Goal: Task Accomplishment & Management: Complete application form

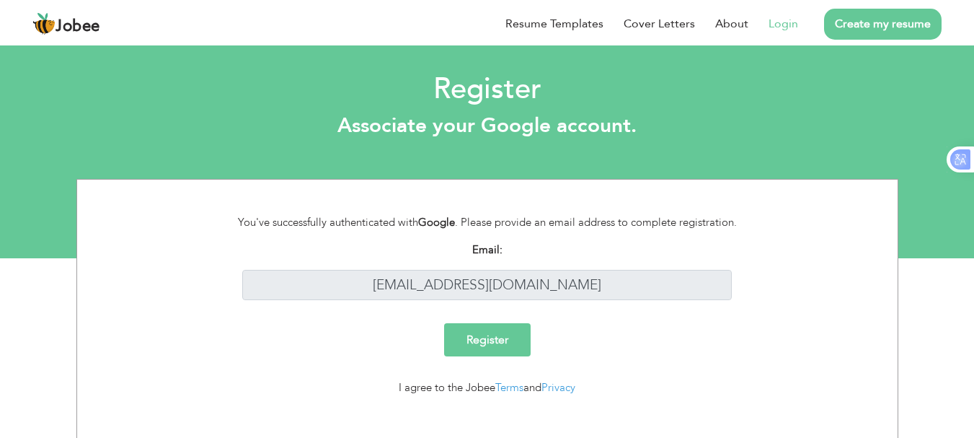
click at [469, 335] on input "Register" at bounding box center [487, 339] width 86 height 33
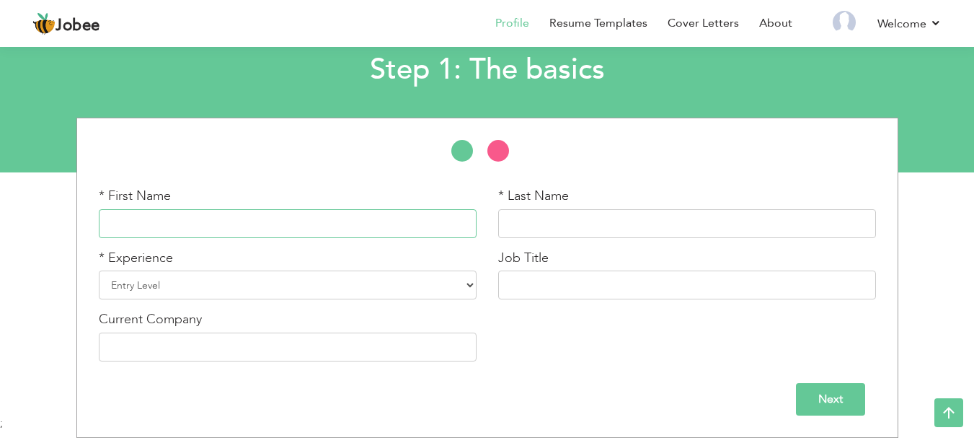
click at [293, 223] on input "text" at bounding box center [288, 223] width 378 height 29
type input "JAWAD"
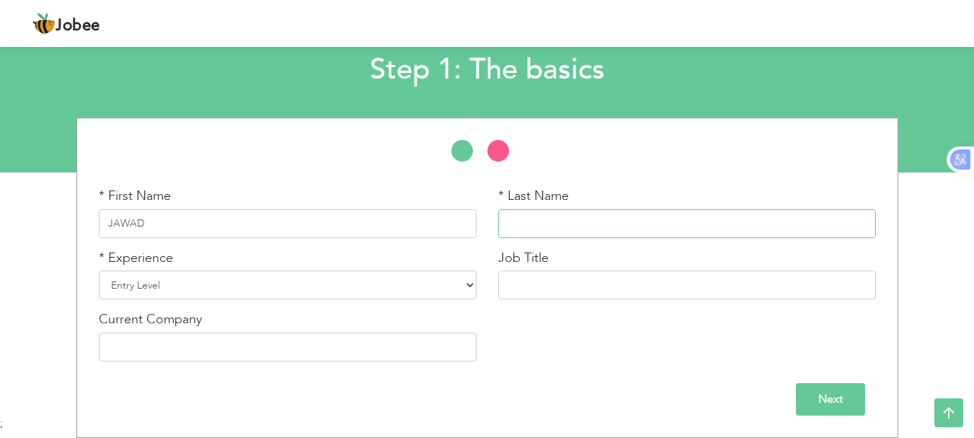
type input "AHMED"
click at [293, 289] on select "Entry Level Less than 1 Year 1 Year 2 Years 3 Years 4 Years 5 Years 6 Years 7 Y…" at bounding box center [288, 284] width 378 height 29
select select "3"
click at [99, 270] on select "Entry Level Less than 1 Year 1 Year 2 Years 3 Years 4 Years 5 Years 6 Years 7 Y…" at bounding box center [288, 284] width 378 height 29
click at [224, 350] on input "text" at bounding box center [288, 346] width 378 height 29
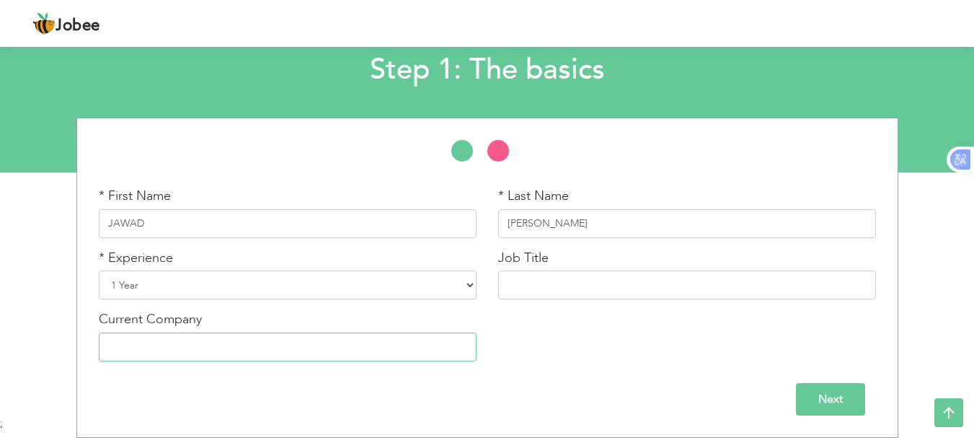
type input "https://ghometex.com"
click at [569, 290] on input "text" at bounding box center [687, 284] width 378 height 29
type input "MARKETING EXECUTIVE INTERN"
drag, startPoint x: 532, startPoint y: 304, endPoint x: 528, endPoint y: 5, distance: 299.2
click at [538, 33] on div "Jobee Profile Resume Templates Resume Templates Cover Letters About My Resume W…" at bounding box center [487, 186] width 974 height 458
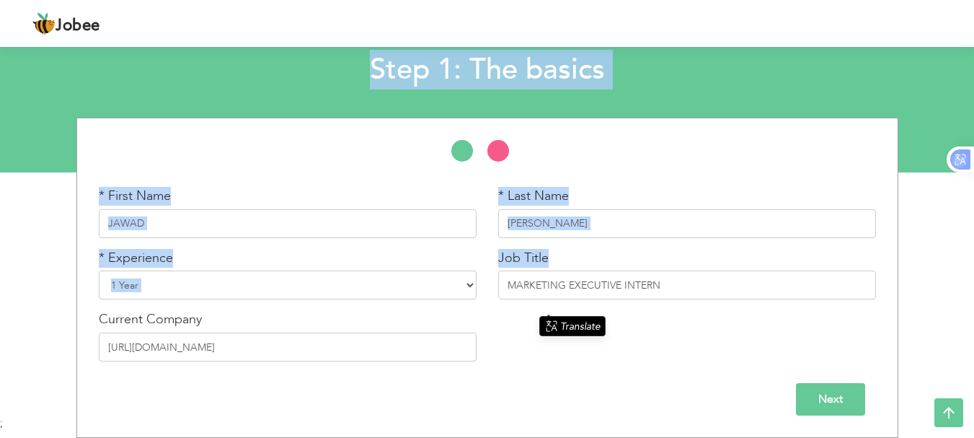
click at [745, 172] on div at bounding box center [487, 158] width 820 height 36
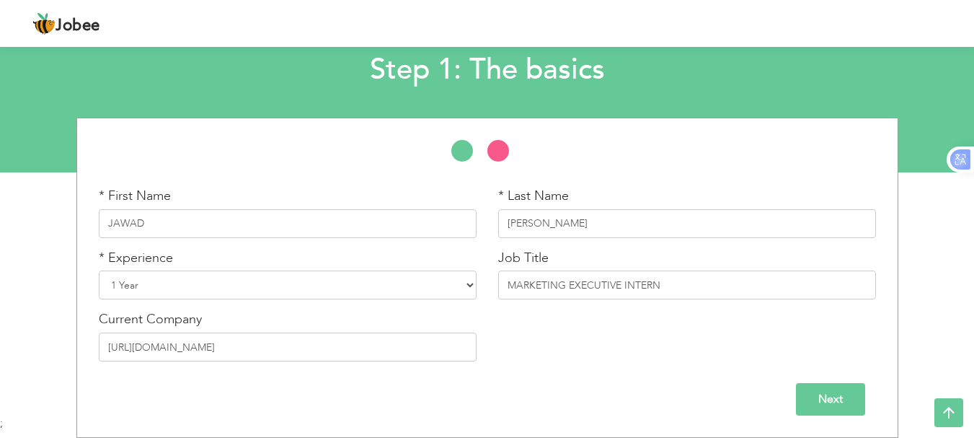
click at [863, 402] on input "Next" at bounding box center [830, 399] width 69 height 32
click at [0, 0] on input "Save" at bounding box center [0, 0] width 0 height 0
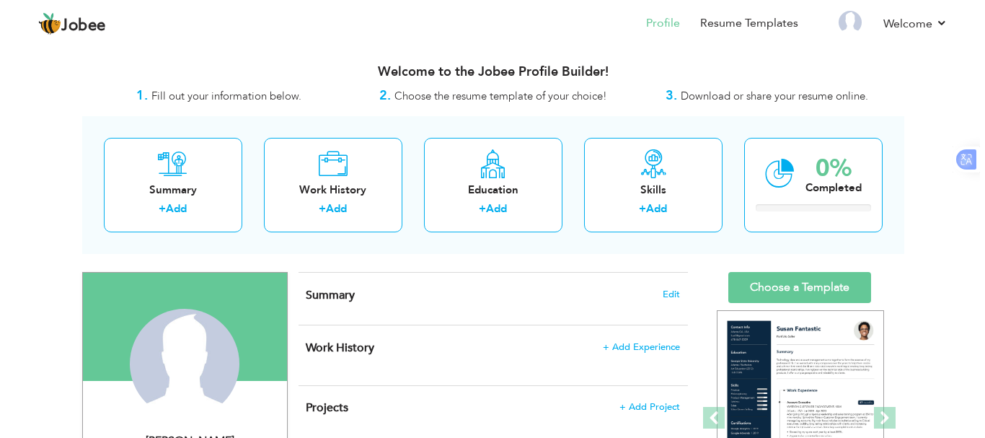
scroll to position [72, 0]
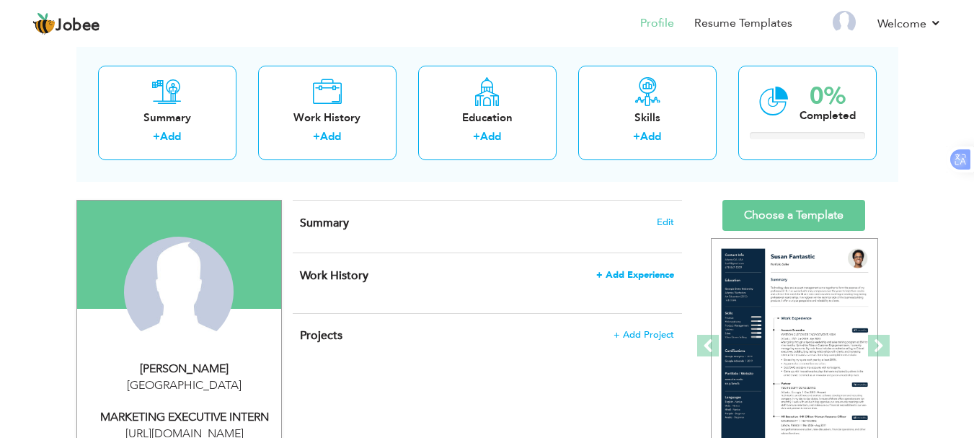
click at [625, 274] on span "+ Add Experience" at bounding box center [635, 275] width 78 height 10
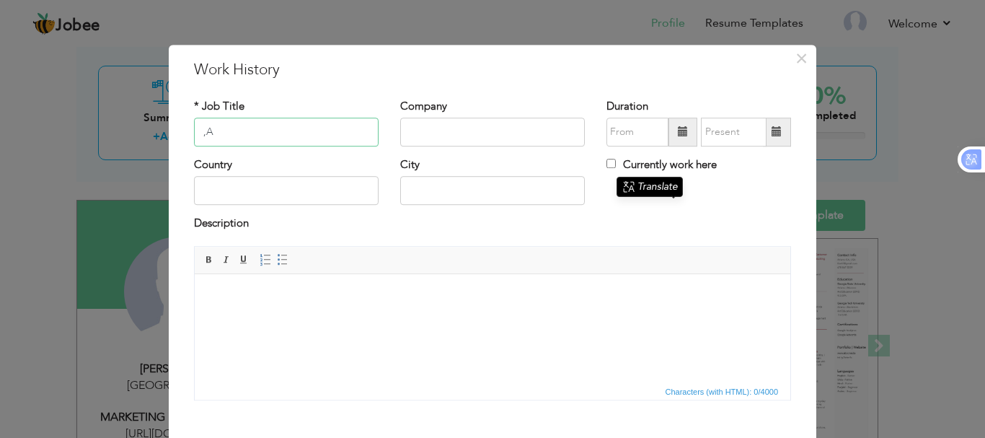
type input ","
type input "MARKETING EXECUTIEV INTERN"
type input "GHOMETEX"
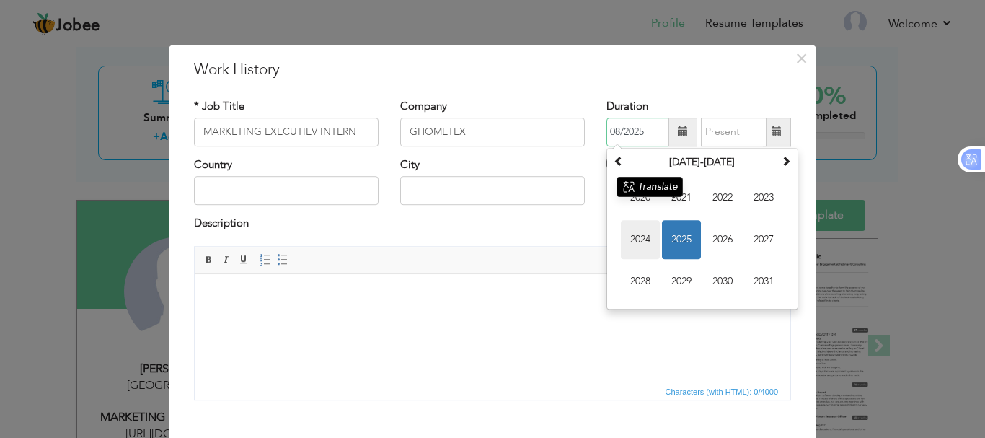
click at [636, 242] on span "2024" at bounding box center [640, 239] width 39 height 39
click at [0, 0] on span "May" at bounding box center [0, 0] width 0 height 0
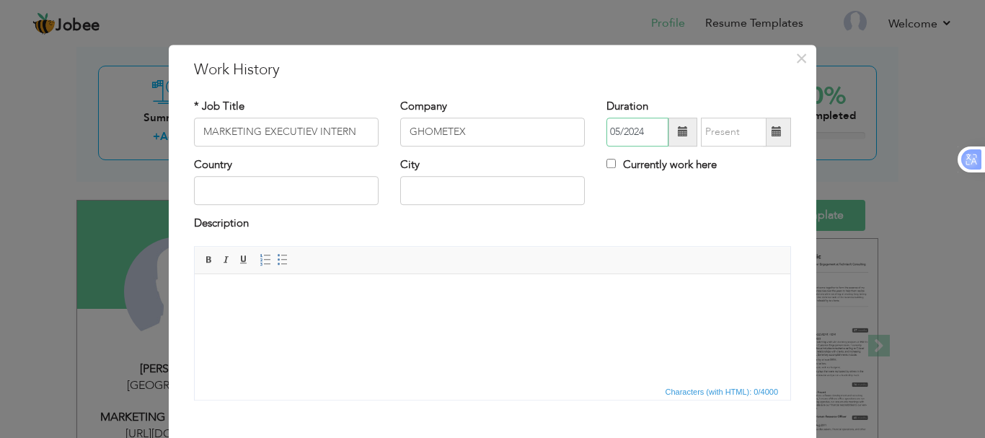
click at [614, 133] on input "05/2024" at bounding box center [637, 131] width 62 height 29
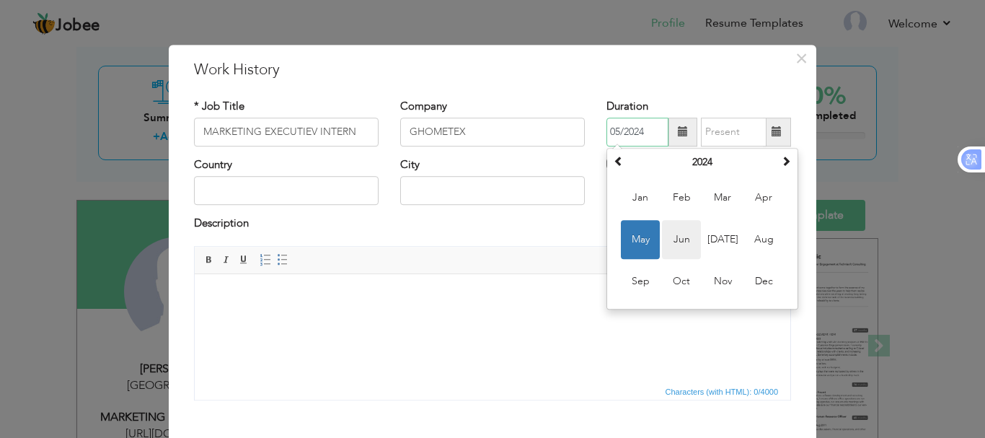
click at [680, 245] on span "Jun" at bounding box center [681, 239] width 39 height 39
type input "06/2024"
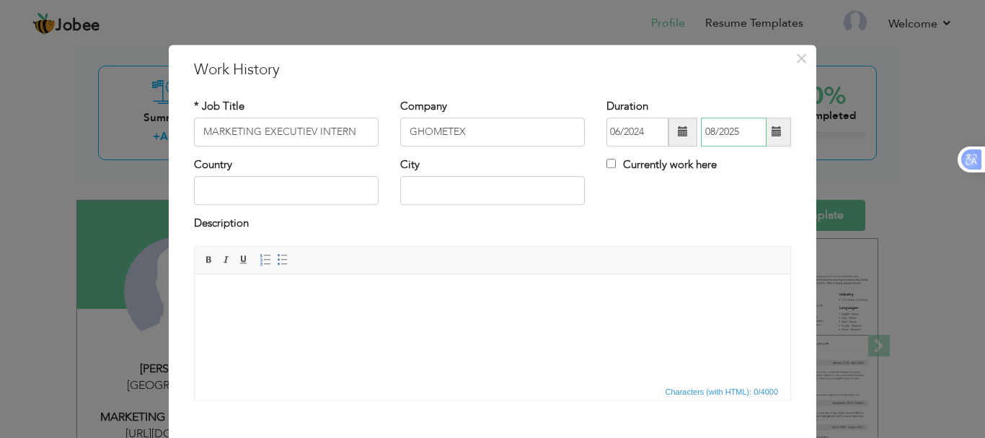
click at [731, 136] on input "08/2025" at bounding box center [734, 131] width 66 height 29
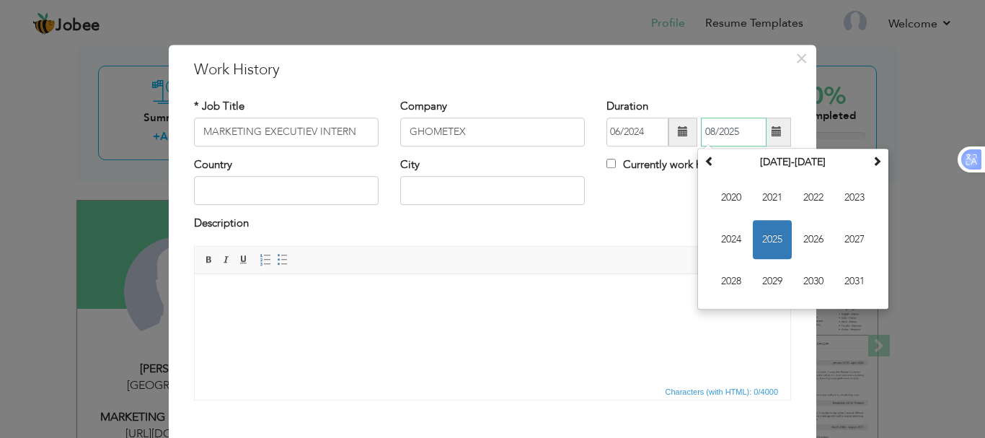
click at [776, 236] on span "2025" at bounding box center [772, 239] width 39 height 39
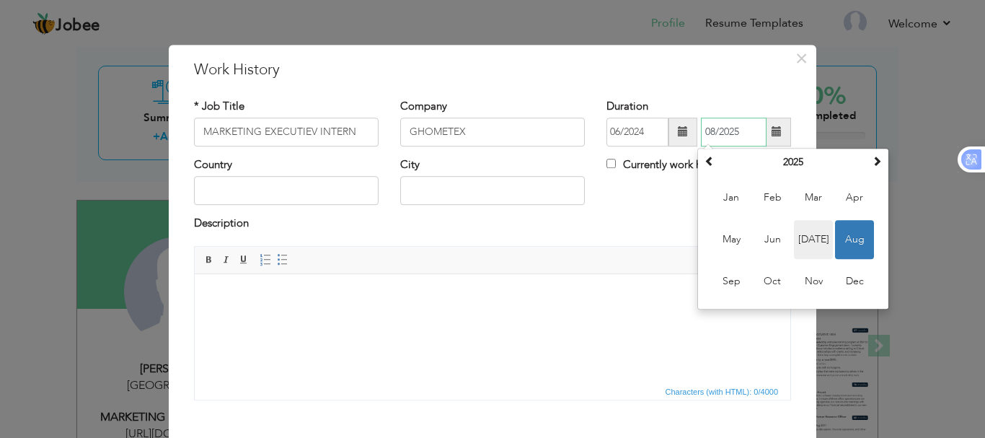
click at [800, 243] on span "Jul" at bounding box center [813, 239] width 39 height 39
type input "07/2025"
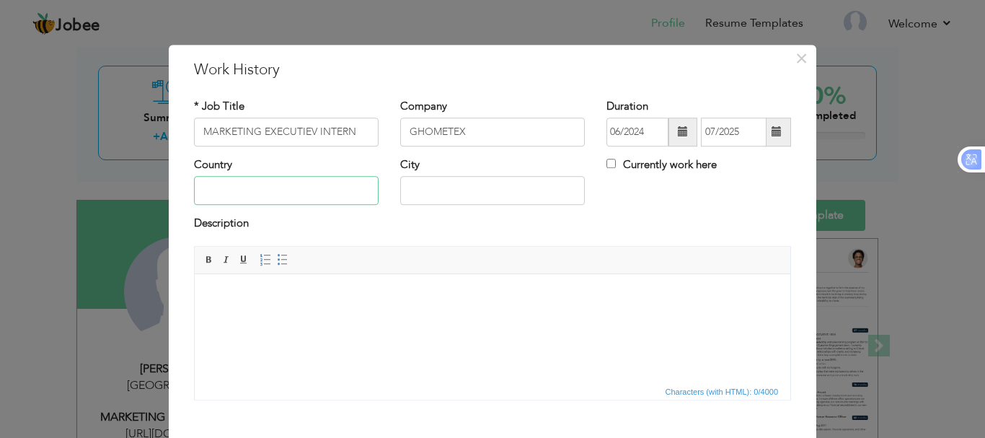
click at [259, 177] on input "text" at bounding box center [286, 191] width 185 height 29
type input "Pakistan"
type input "karachi"
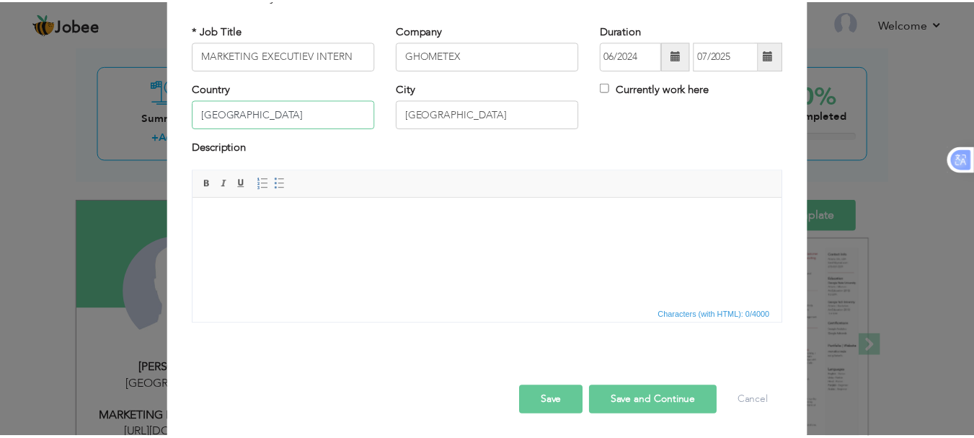
scroll to position [79, 0]
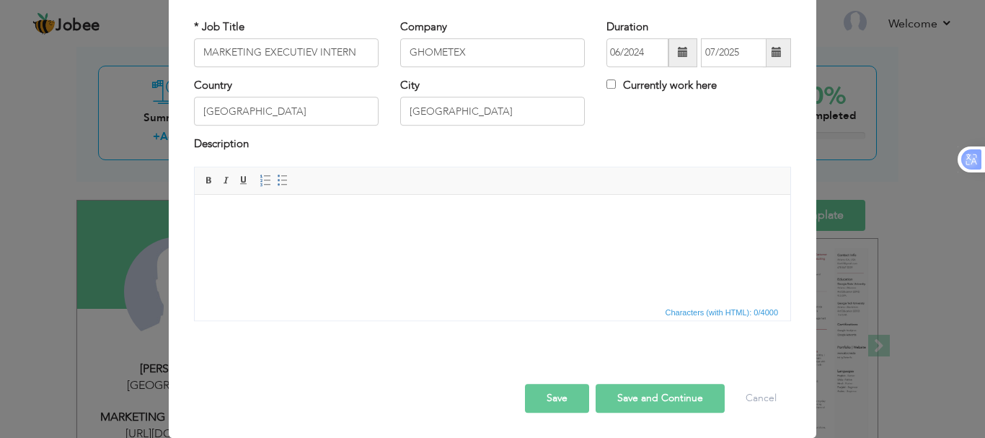
click at [485, 238] on html at bounding box center [492, 216] width 595 height 44
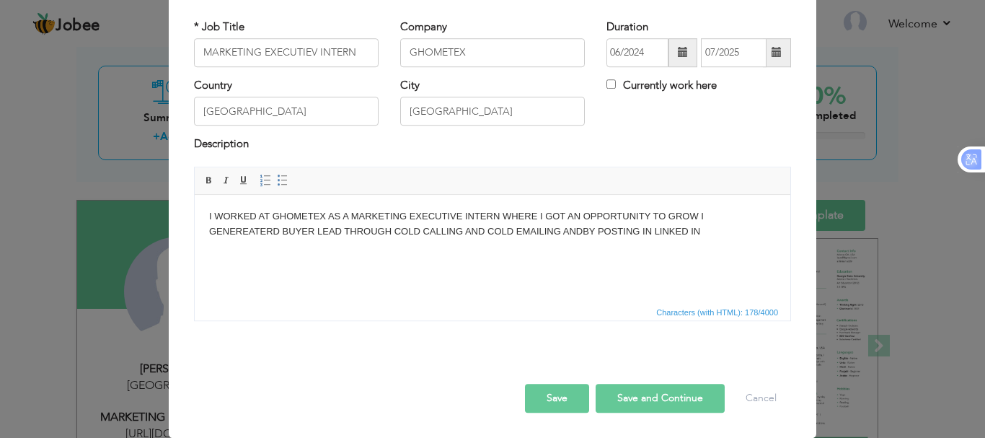
click at [650, 406] on button "Save and Continue" at bounding box center [659, 397] width 129 height 29
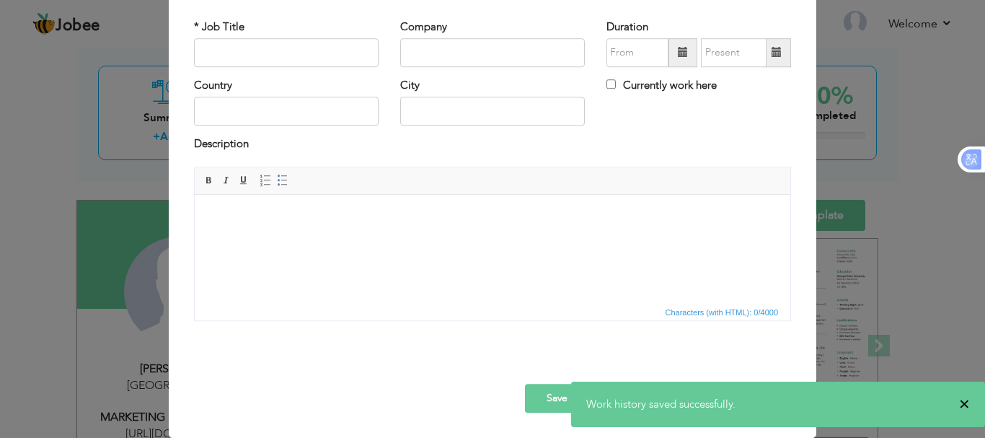
click at [965, 407] on span "×" at bounding box center [964, 403] width 11 height 14
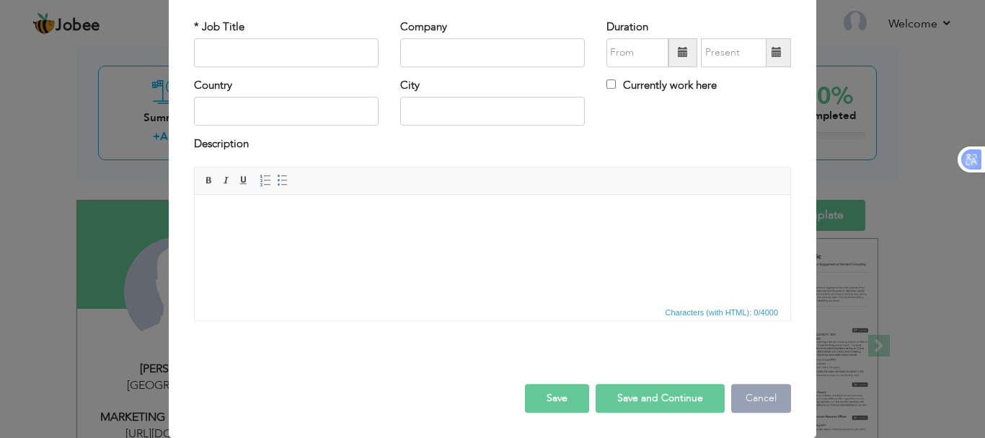
click at [756, 404] on button "Cancel" at bounding box center [761, 397] width 60 height 29
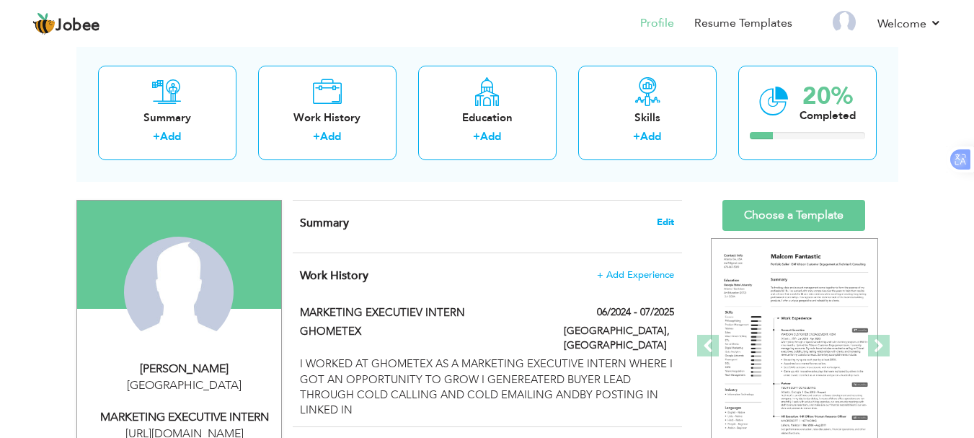
click at [657, 218] on span "Edit" at bounding box center [665, 222] width 17 height 10
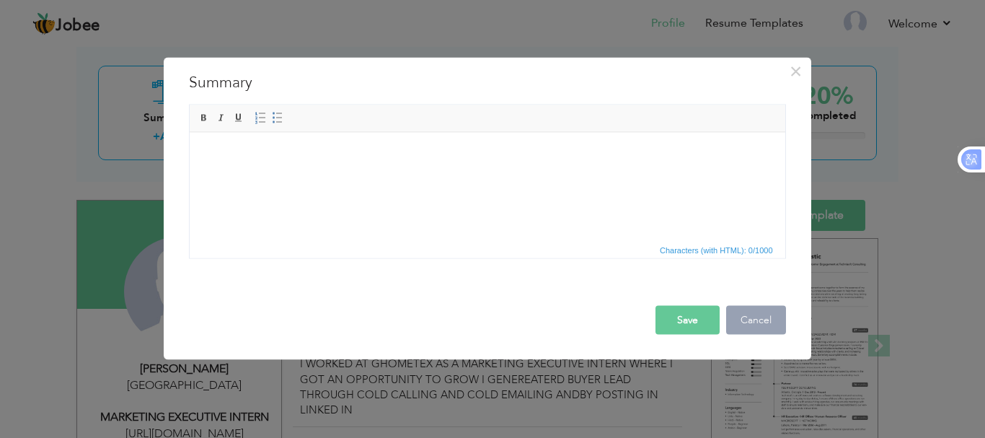
click at [777, 318] on button "Cancel" at bounding box center [756, 319] width 60 height 29
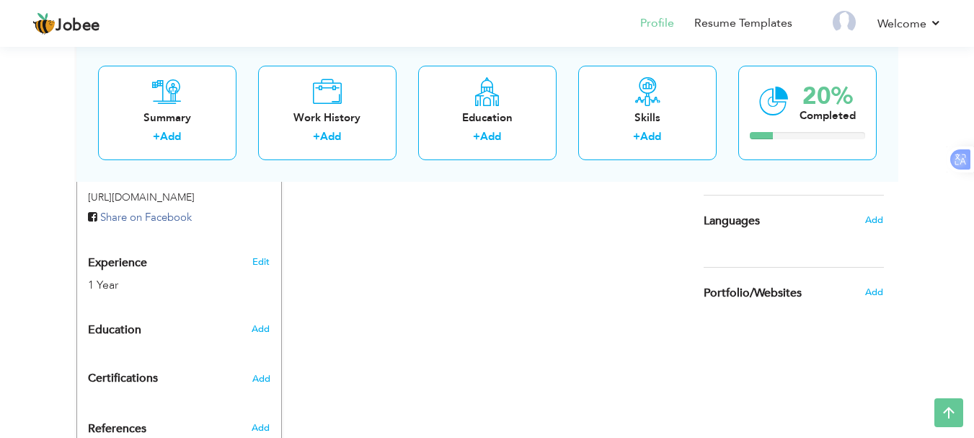
scroll to position [505, 0]
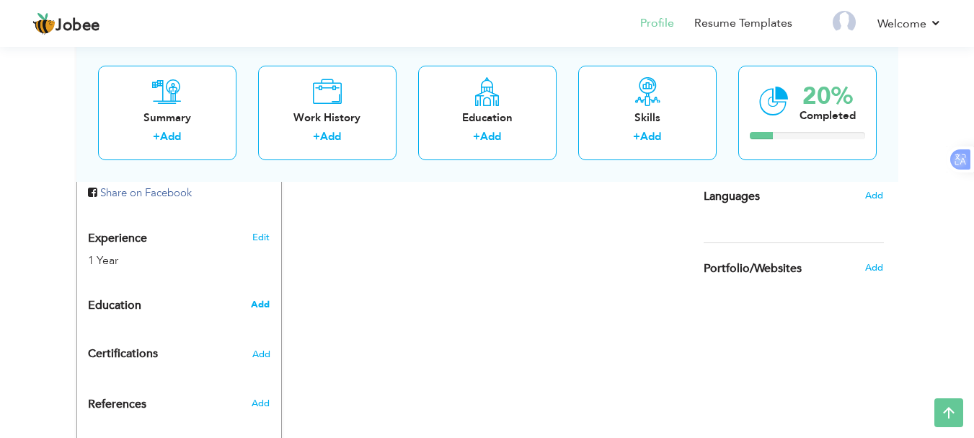
click at [259, 301] on span "Add" at bounding box center [260, 304] width 19 height 13
radio input "true"
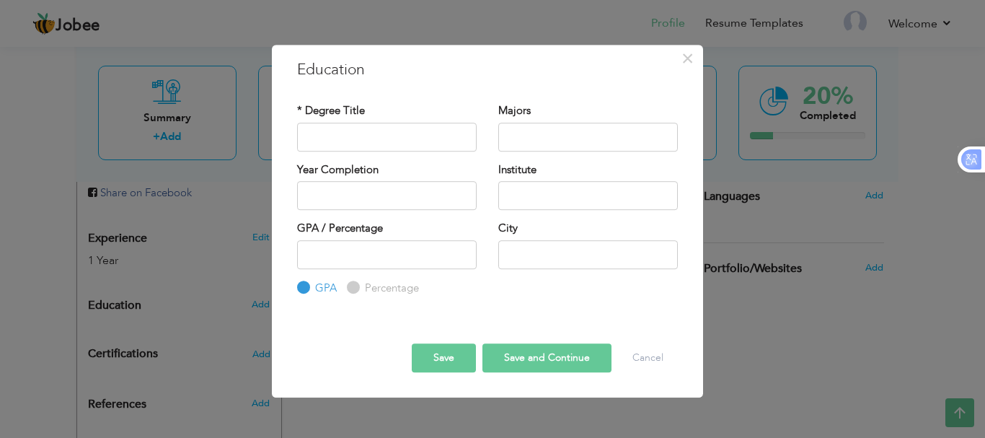
click at [353, 292] on input "Percentage" at bounding box center [351, 287] width 9 height 9
radio input "true"
click at [353, 292] on input "Percentage" at bounding box center [351, 287] width 9 height 9
click at [313, 288] on label "GPA" at bounding box center [323, 287] width 25 height 15
click at [306, 288] on input "GPA" at bounding box center [301, 287] width 9 height 9
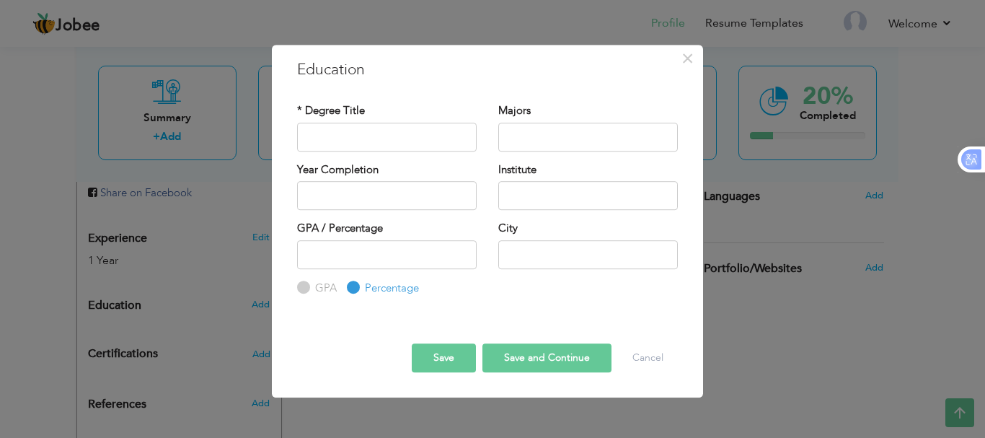
radio input "true"
click at [313, 288] on label "GPA" at bounding box center [323, 287] width 25 height 15
click at [306, 288] on input "GPA" at bounding box center [301, 287] width 9 height 9
click at [342, 286] on div "GPA Percentage" at bounding box center [386, 268] width 179 height 56
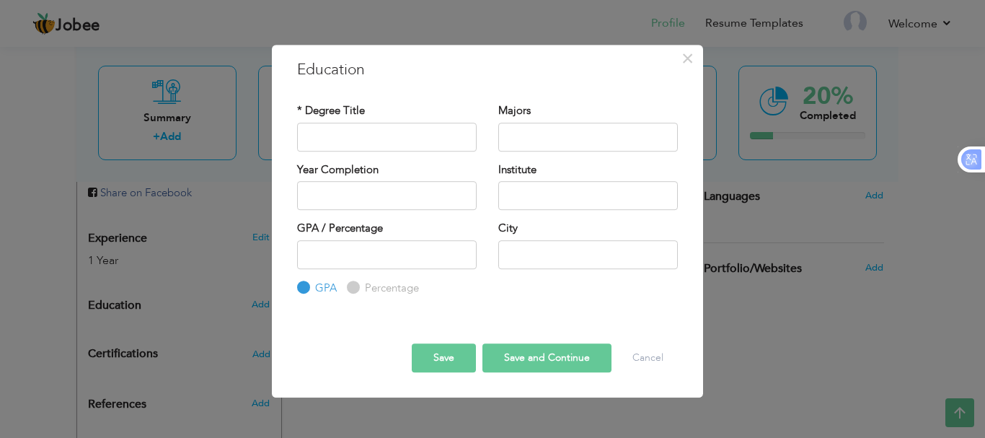
click at [342, 286] on div "GPA Percentage" at bounding box center [386, 268] width 179 height 56
click at [363, 282] on label "Percentage" at bounding box center [390, 287] width 58 height 15
click at [356, 283] on input "Percentage" at bounding box center [351, 287] width 9 height 9
radio input "true"
click at [363, 282] on label "Percentage" at bounding box center [390, 287] width 58 height 15
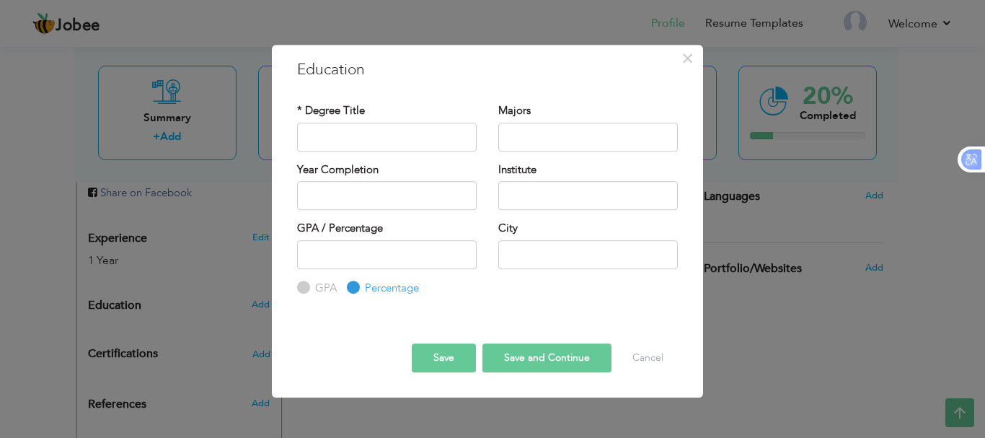
click at [356, 283] on input "Percentage" at bounding box center [351, 287] width 9 height 9
click at [367, 136] on input "text" at bounding box center [386, 137] width 179 height 29
type input "INTERMEDIATE"
type input "2025"
type input "SIR ADAMJEE INSTITUTE"
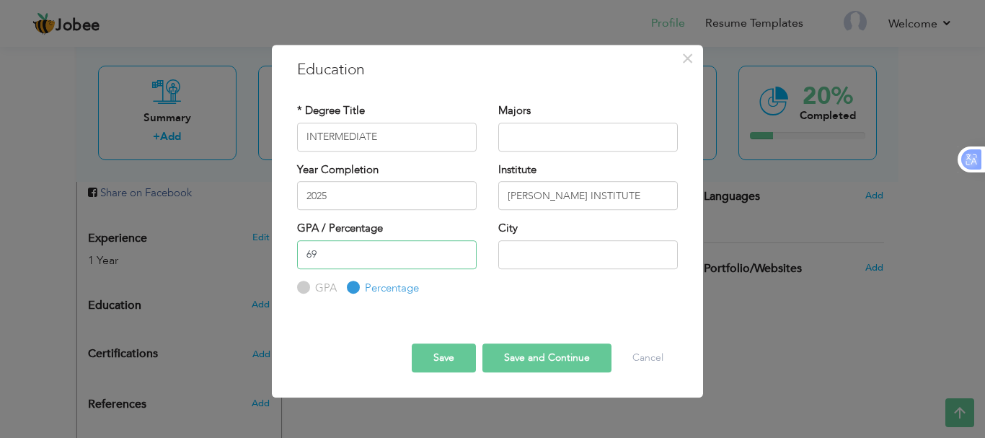
type input "69"
click at [567, 264] on input "text" at bounding box center [587, 254] width 179 height 29
type input "karachi"
click at [531, 353] on button "Save and Continue" at bounding box center [546, 357] width 129 height 29
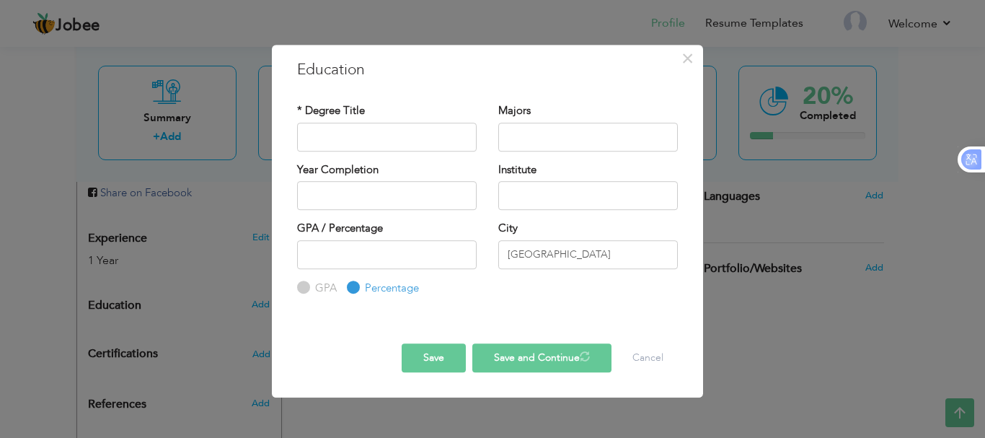
radio input "true"
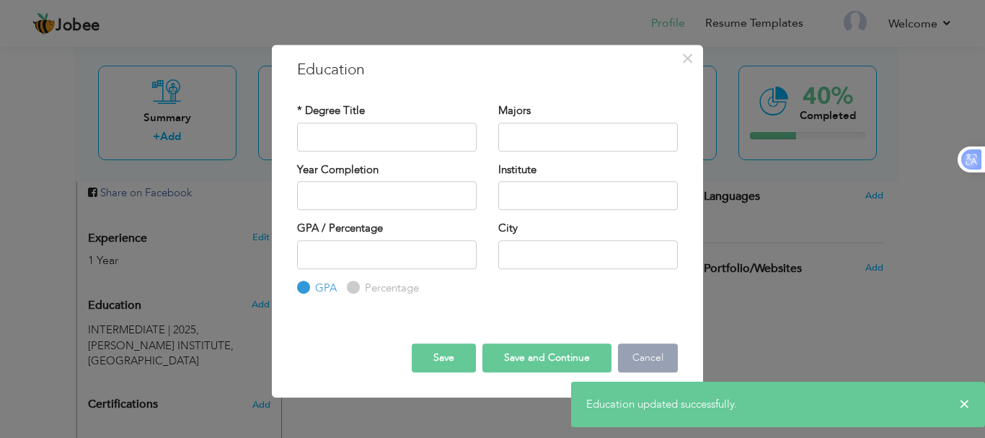
click at [646, 360] on button "Cancel" at bounding box center [648, 357] width 60 height 29
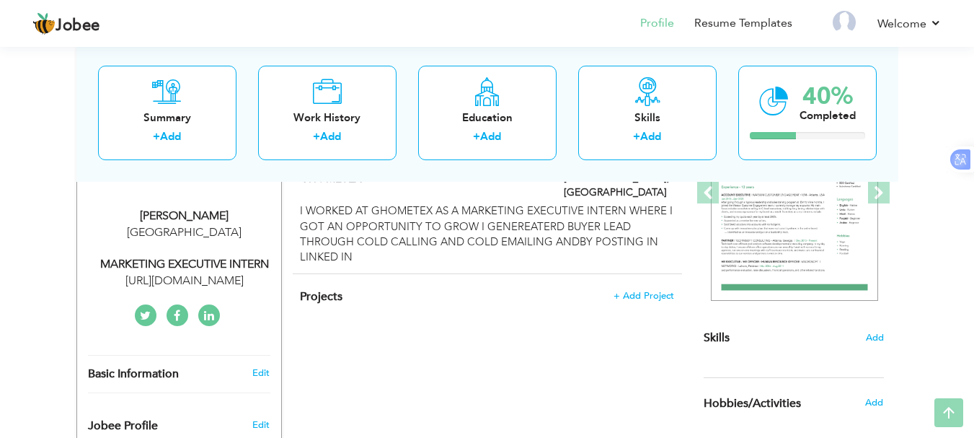
scroll to position [288, 0]
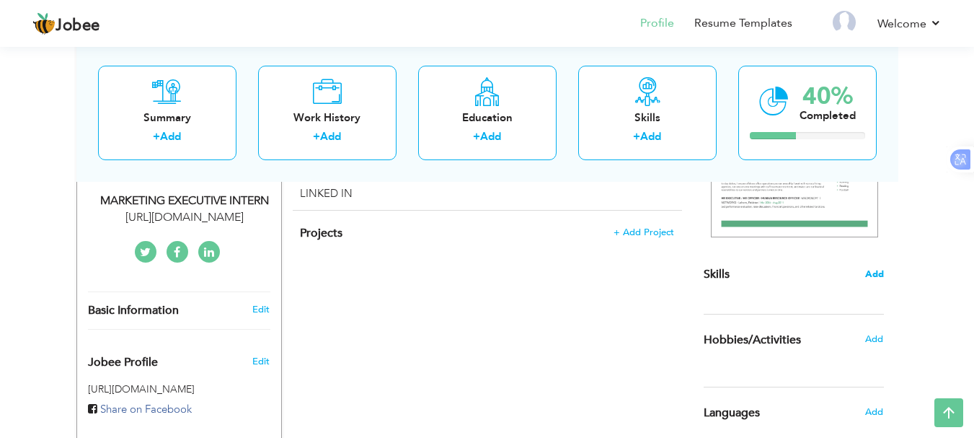
click at [880, 280] on span "Add" at bounding box center [874, 274] width 19 height 14
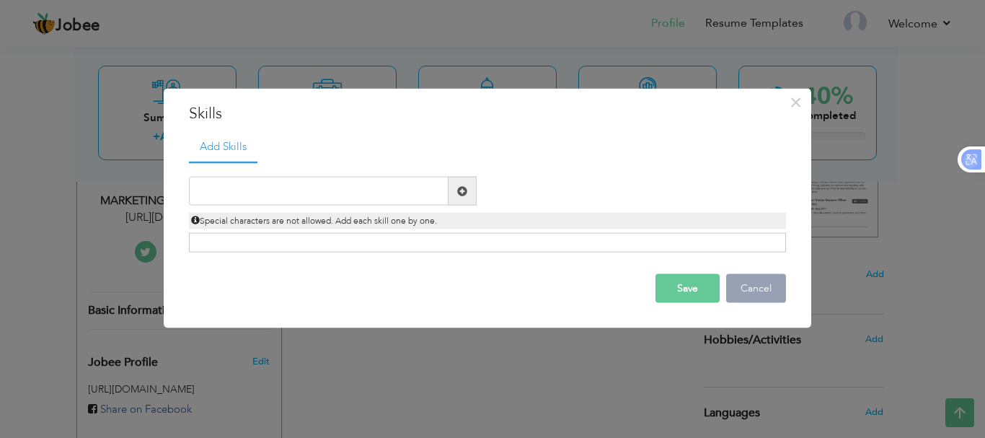
click at [781, 280] on button "Cancel" at bounding box center [756, 288] width 60 height 29
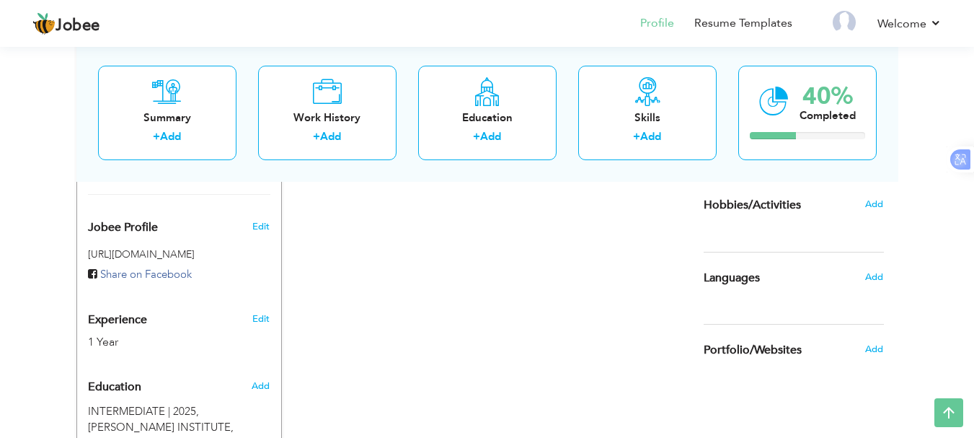
scroll to position [432, 0]
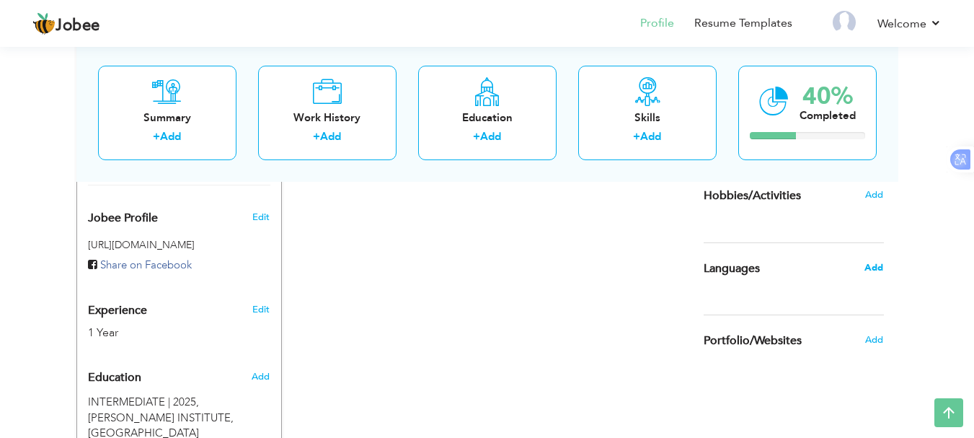
click at [866, 269] on span "Add" at bounding box center [873, 267] width 19 height 13
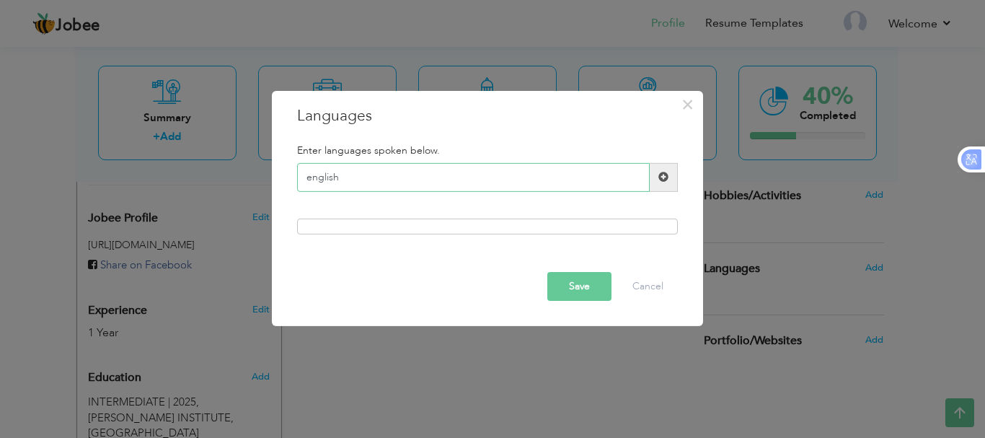
type input "english"
click at [669, 174] on span at bounding box center [663, 177] width 28 height 29
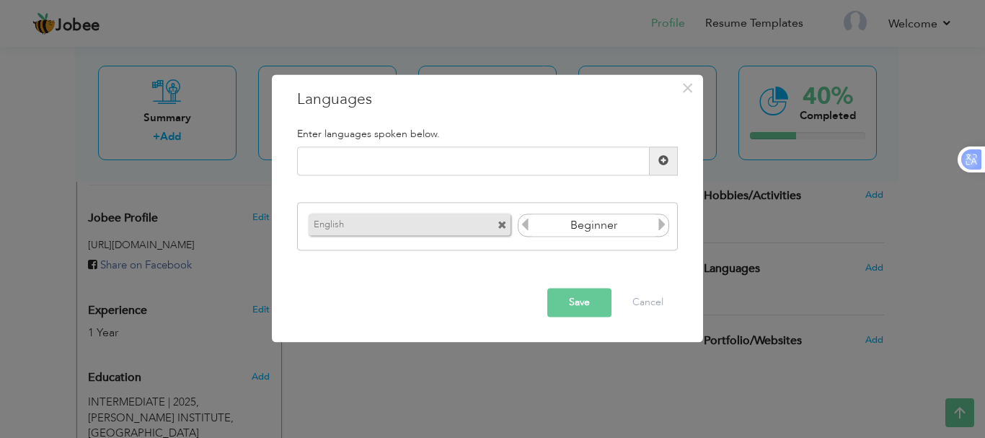
click at [661, 223] on icon at bounding box center [661, 224] width 13 height 13
click at [525, 223] on icon at bounding box center [524, 224] width 13 height 13
click at [659, 226] on icon at bounding box center [661, 224] width 13 height 13
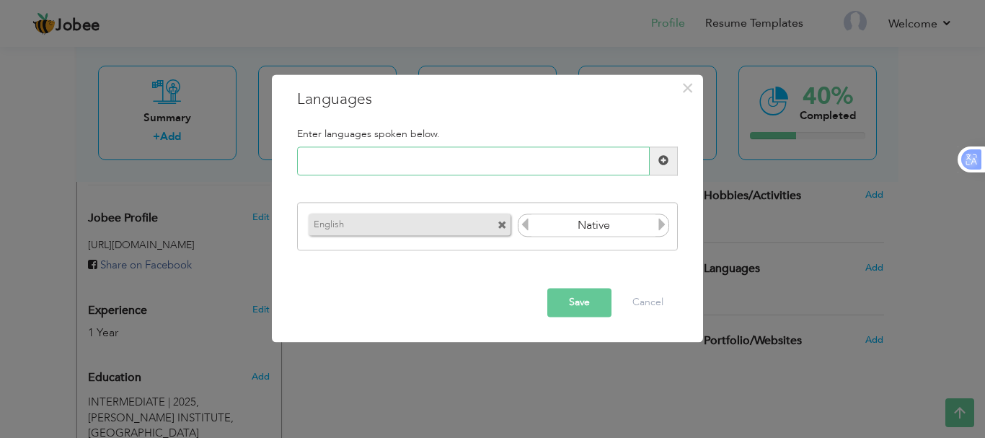
click at [466, 159] on input "text" at bounding box center [473, 160] width 352 height 29
type input "spanish"
click at [665, 170] on span at bounding box center [663, 160] width 28 height 29
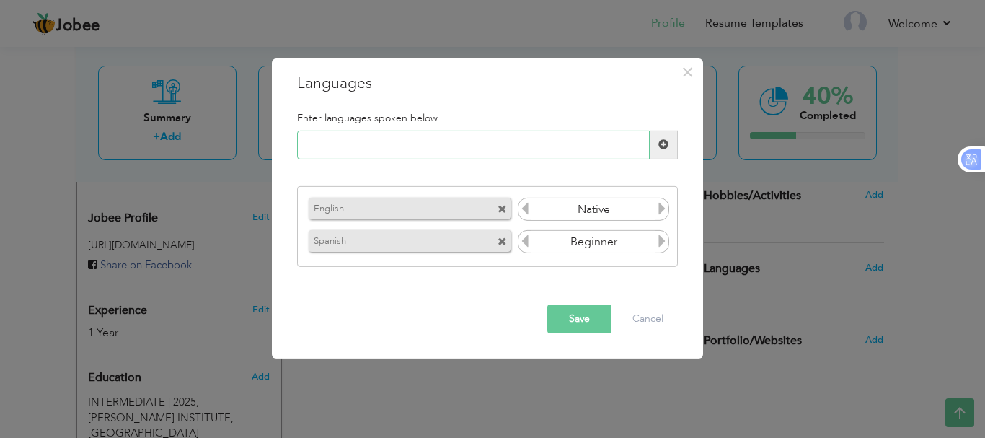
click at [531, 146] on input "text" at bounding box center [473, 144] width 352 height 29
type input "urdu"
click at [664, 141] on span at bounding box center [663, 144] width 10 height 10
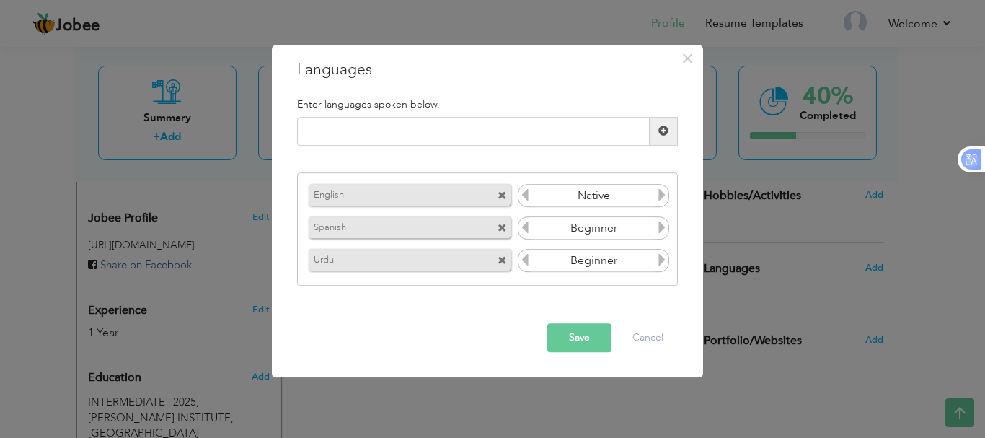
click at [659, 263] on icon at bounding box center [661, 260] width 13 height 13
click at [577, 338] on button "Save" at bounding box center [579, 337] width 64 height 29
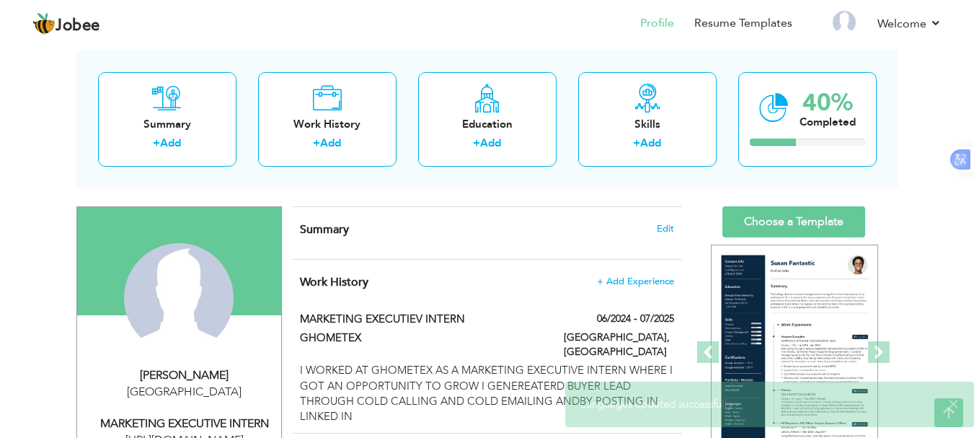
scroll to position [0, 0]
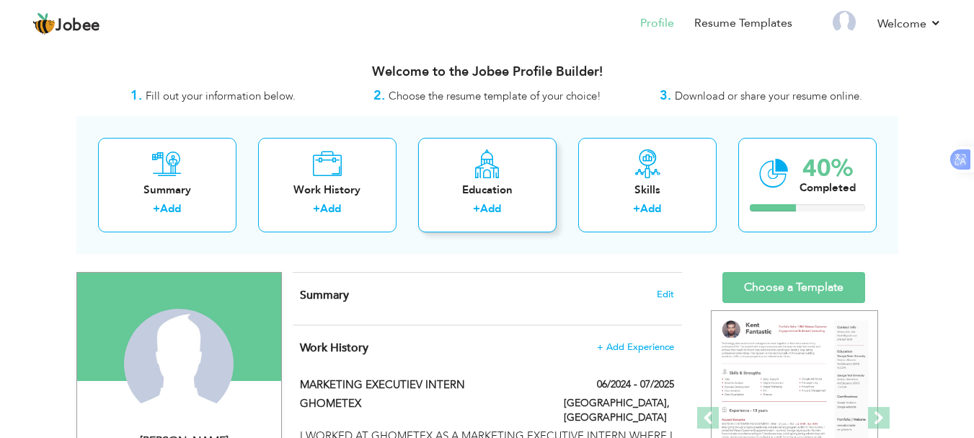
click at [501, 205] on link "Add" at bounding box center [490, 208] width 21 height 14
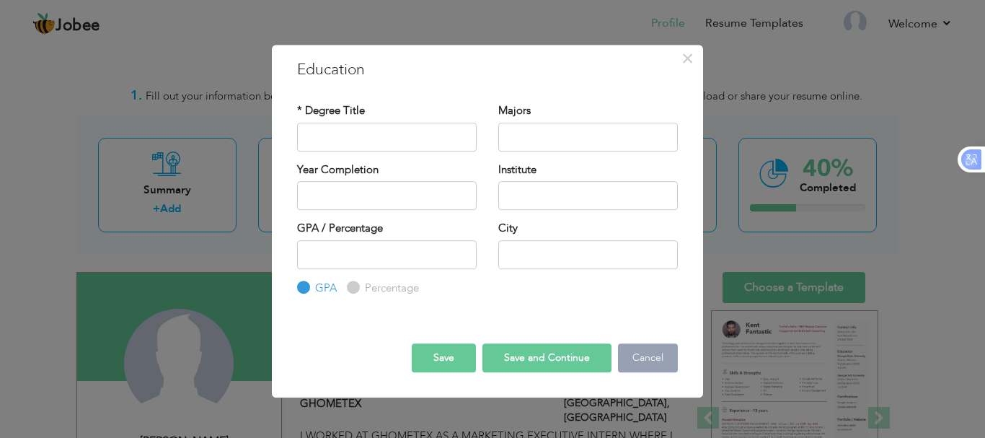
click at [662, 357] on button "Cancel" at bounding box center [648, 357] width 60 height 29
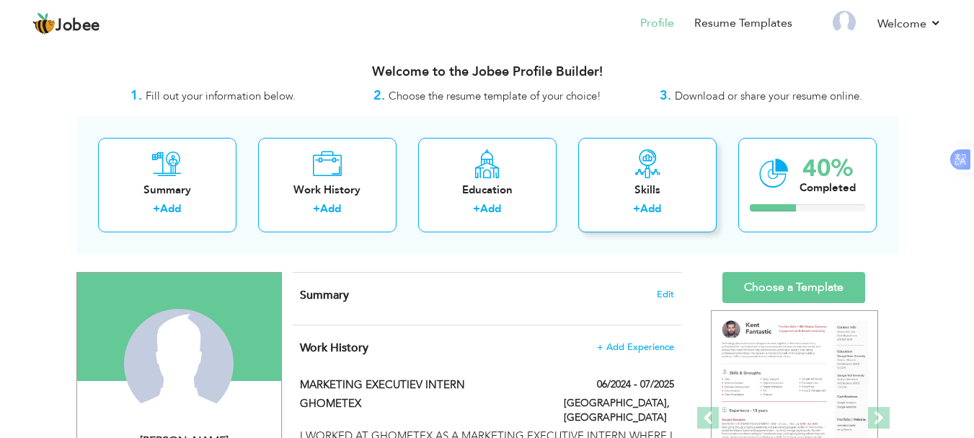
click at [650, 186] on div "Skills" at bounding box center [647, 189] width 115 height 15
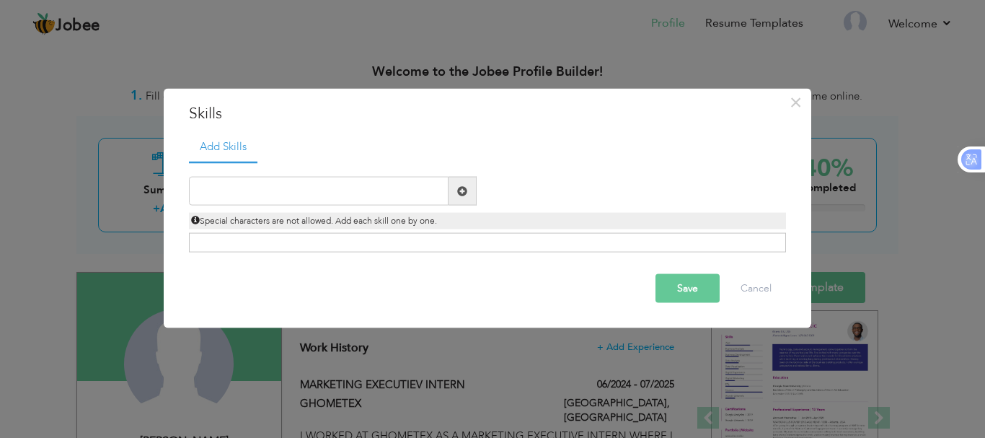
click at [469, 189] on span at bounding box center [462, 191] width 28 height 29
click at [332, 199] on input "text" at bounding box center [318, 191] width 259 height 29
drag, startPoint x: 332, startPoint y: 199, endPoint x: 321, endPoint y: 198, distance: 10.8
click at [321, 198] on input "text" at bounding box center [318, 191] width 259 height 29
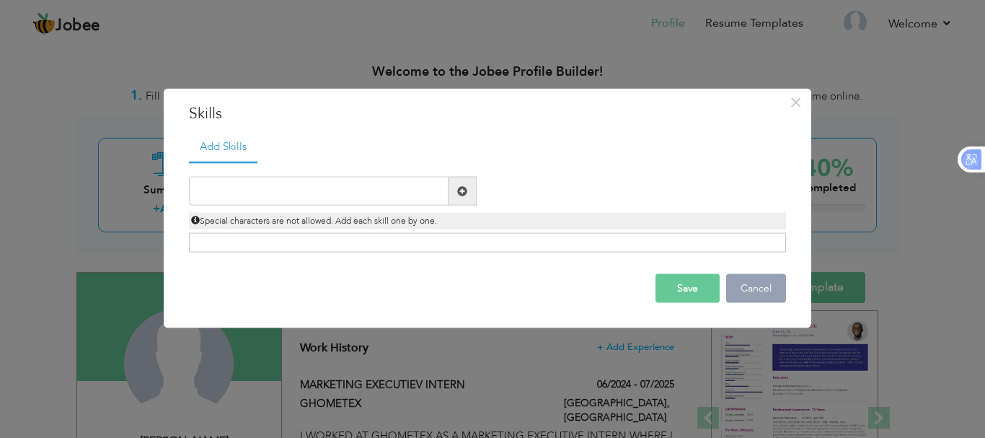
click at [760, 293] on button "Cancel" at bounding box center [756, 288] width 60 height 29
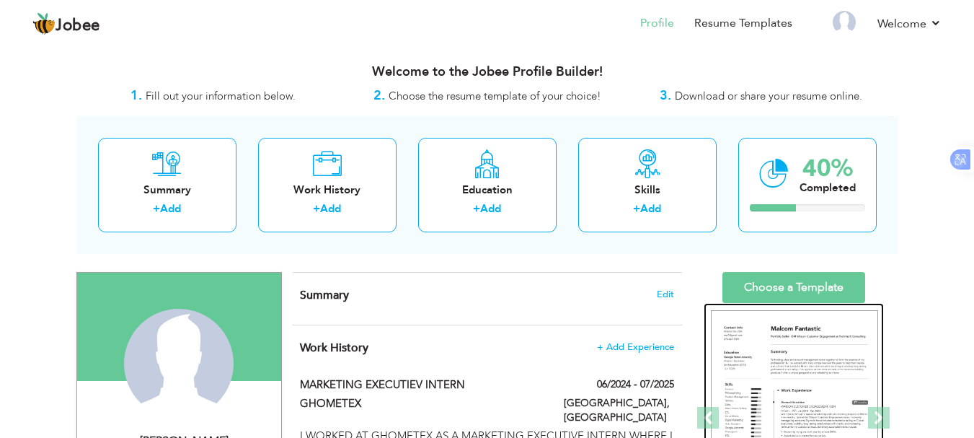
click at [818, 365] on img at bounding box center [794, 418] width 167 height 216
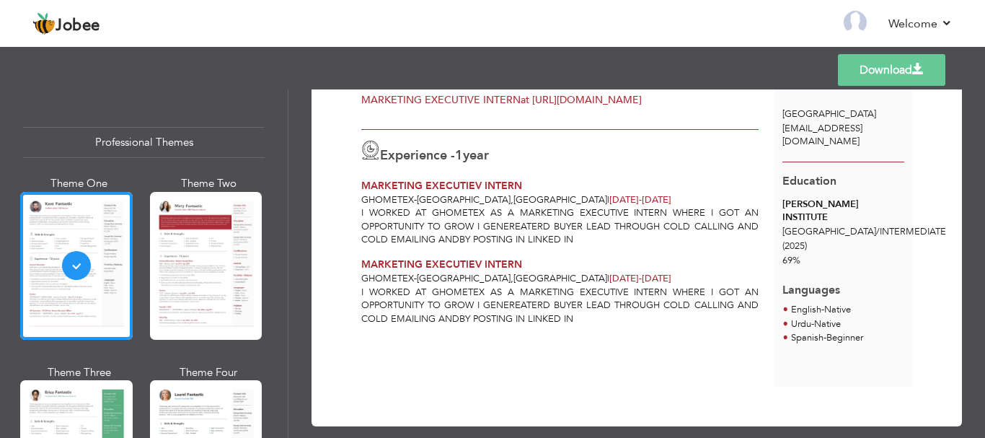
scroll to position [93, 0]
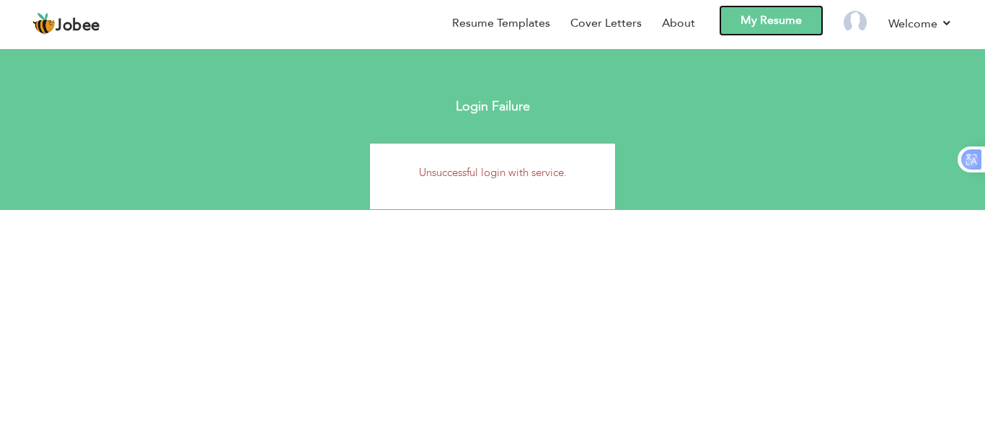
click at [763, 21] on link "My Resume" at bounding box center [771, 20] width 105 height 31
